Goal: Information Seeking & Learning: Learn about a topic

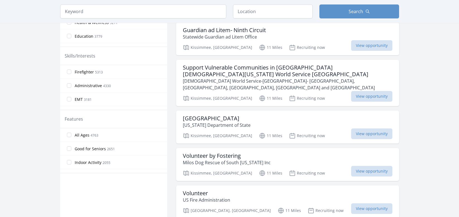
scroll to position [216, 0]
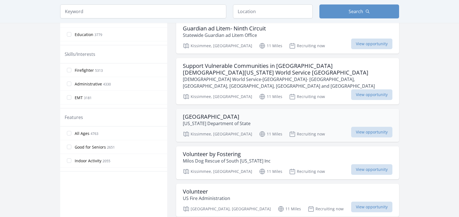
click at [373, 132] on div "[GEOGRAPHIC_DATA] [US_STATE] Department of State [GEOGRAPHIC_DATA], [GEOGRAPHIC…" at bounding box center [287, 125] width 223 height 33
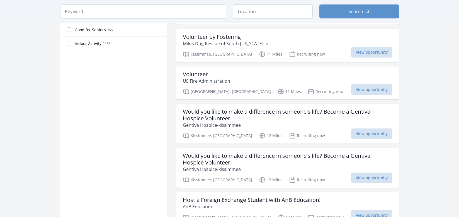
scroll to position [293, 0]
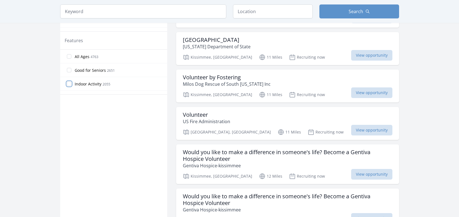
click at [70, 84] on input "Indoor Activity 2055" at bounding box center [69, 83] width 4 height 4
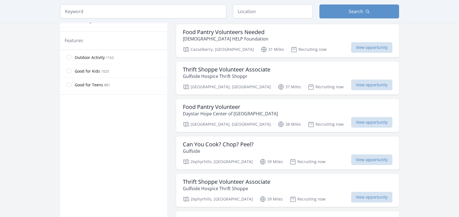
scroll to position [77, 0]
click at [70, 63] on input "Outdoor Activity 1163" at bounding box center [69, 61] width 4 height 4
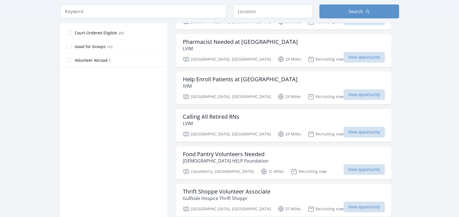
scroll to position [310, 0]
click at [68, 46] on input "Good for Groups 163" at bounding box center [69, 46] width 4 height 4
click at [70, 42] on input "Outdoor Activity 1163" at bounding box center [69, 42] width 4 height 4
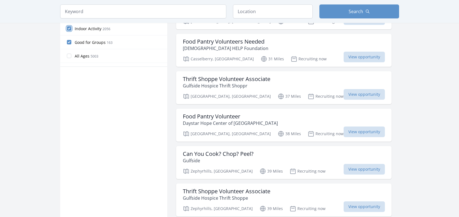
click at [69, 29] on input "Indoor Activity 2056" at bounding box center [69, 28] width 4 height 4
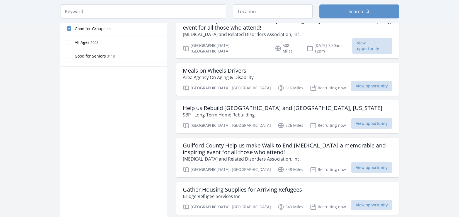
click at [134, 95] on div "Active filters Clear filters In-Person or Remote: Remote In-Person All Commitme…" at bounding box center [113, 166] width 107 height 860
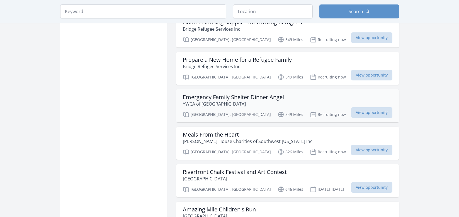
scroll to position [477, 0]
click at [288, 5] on input "text" at bounding box center [273, 11] width 80 height 14
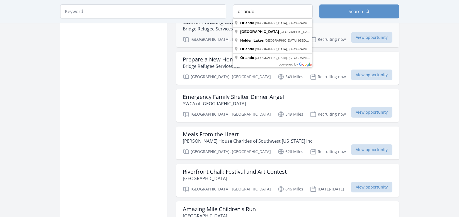
type input "[GEOGRAPHIC_DATA], [GEOGRAPHIC_DATA], [GEOGRAPHIC_DATA]"
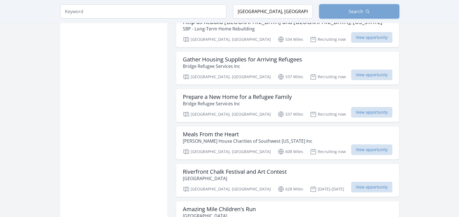
click at [378, 18] on button "Search" at bounding box center [360, 11] width 80 height 14
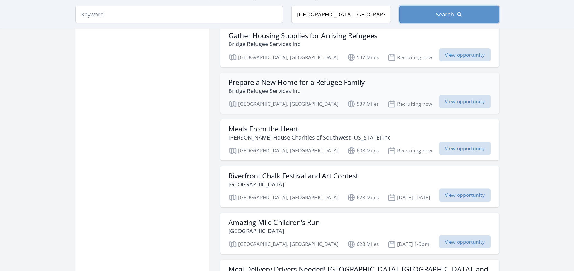
scroll to position [533, 0]
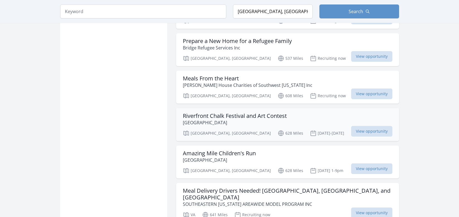
drag, startPoint x: 383, startPoint y: 73, endPoint x: 372, endPoint y: 92, distance: 22.0
click at [383, 88] on span "View opportunity" at bounding box center [372, 93] width 41 height 11
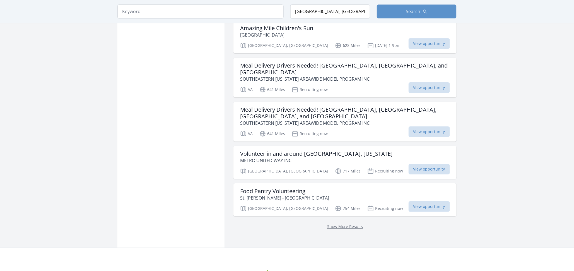
scroll to position [690, 0]
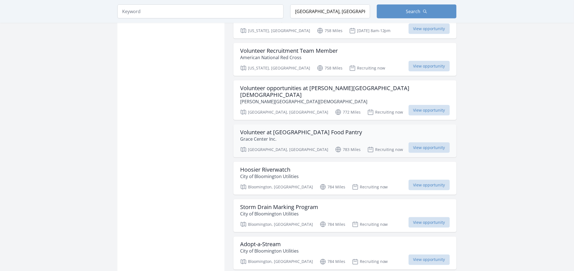
scroll to position [908, 0]
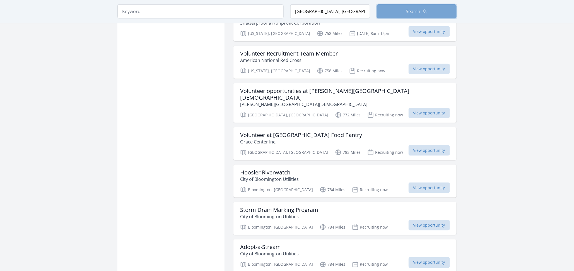
click at [404, 5] on button "Search" at bounding box center [417, 11] width 80 height 14
click at [399, 10] on button "Search" at bounding box center [417, 11] width 80 height 14
click at [336, 10] on input "[GEOGRAPHIC_DATA], [GEOGRAPHIC_DATA], [GEOGRAPHIC_DATA]" at bounding box center [330, 11] width 80 height 14
click at [432, 11] on button "Search" at bounding box center [417, 11] width 80 height 14
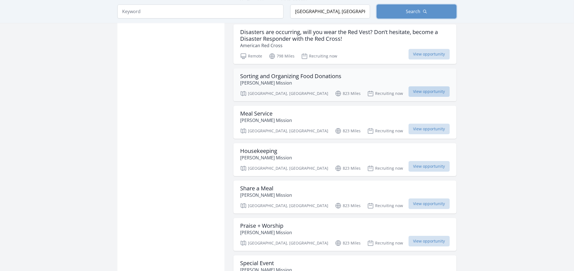
scroll to position [1448, 0]
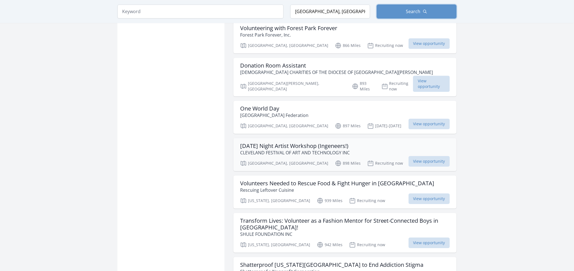
scroll to position [2085, 0]
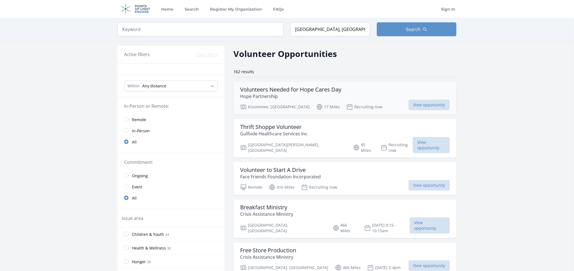
click at [288, 90] on h3 "Volunteers Needed for Hope Cares Day" at bounding box center [290, 89] width 101 height 7
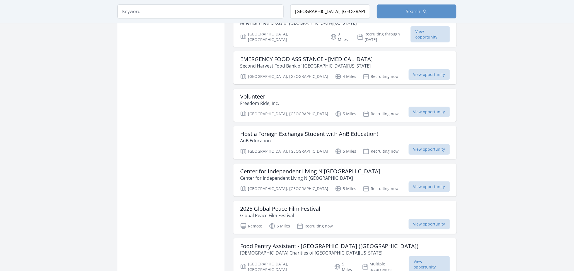
scroll to position [1434, 0]
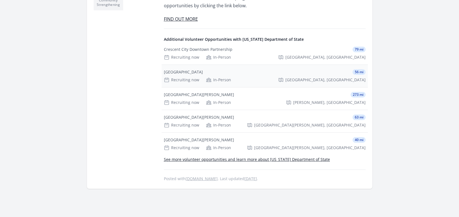
scroll to position [251, 0]
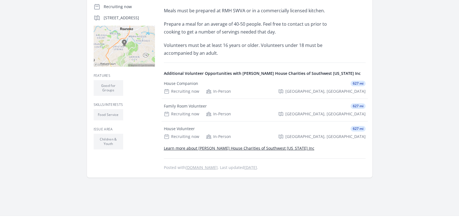
scroll to position [139, 0]
